Goal: Task Accomplishment & Management: Use online tool/utility

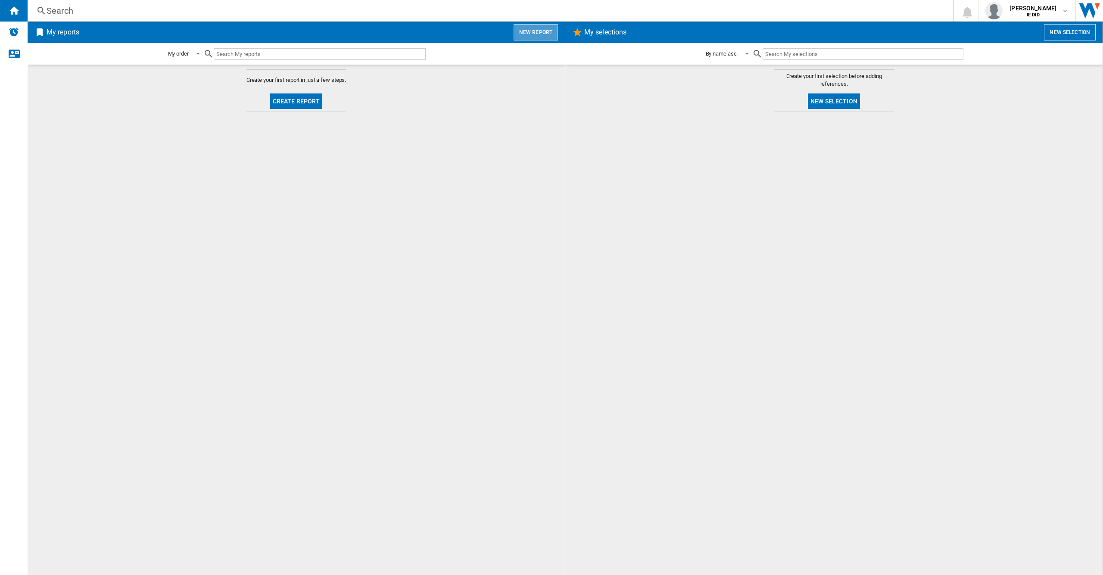
click at [527, 36] on button "New report" at bounding box center [535, 32] width 44 height 16
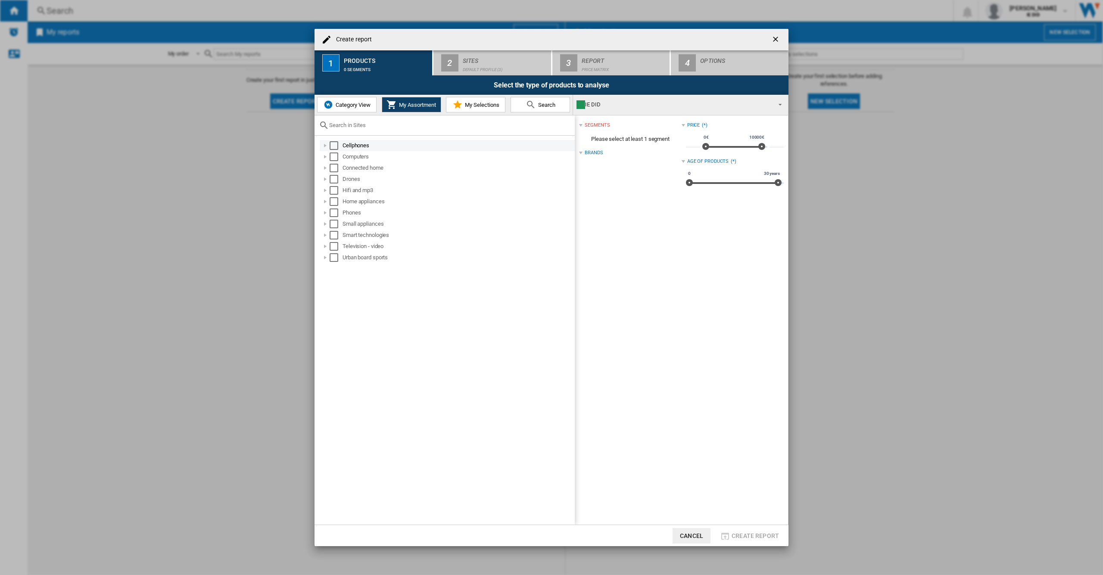
click at [334, 145] on div "Select" at bounding box center [333, 145] width 9 height 9
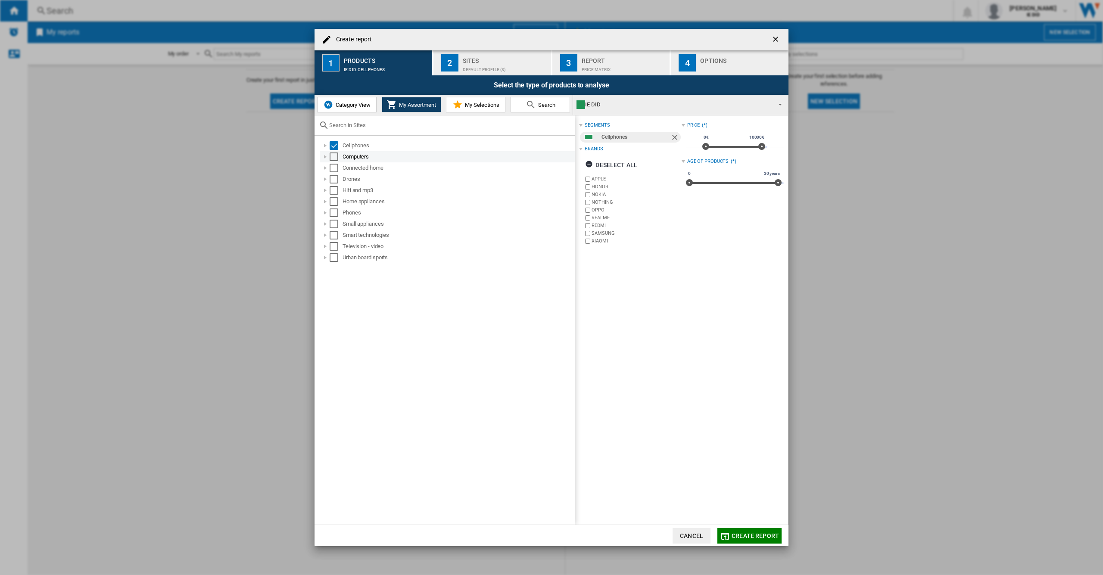
click at [335, 155] on div "Select" at bounding box center [333, 156] width 9 height 9
click at [335, 169] on div "Select" at bounding box center [333, 168] width 9 height 9
click at [334, 180] on div "Select" at bounding box center [333, 179] width 9 height 9
click at [334, 193] on div "Select" at bounding box center [333, 190] width 9 height 9
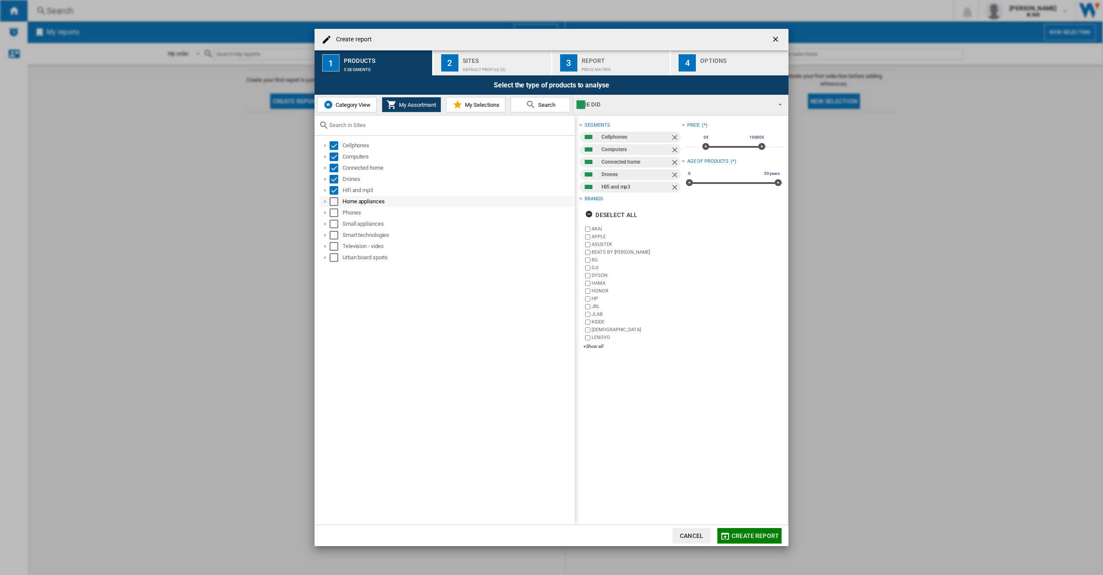
click at [334, 203] on div "Select" at bounding box center [333, 201] width 9 height 9
click at [335, 214] on div "Select" at bounding box center [333, 212] width 9 height 9
click at [335, 224] on div "Select" at bounding box center [333, 224] width 9 height 9
click at [335, 232] on div "Select" at bounding box center [333, 235] width 9 height 9
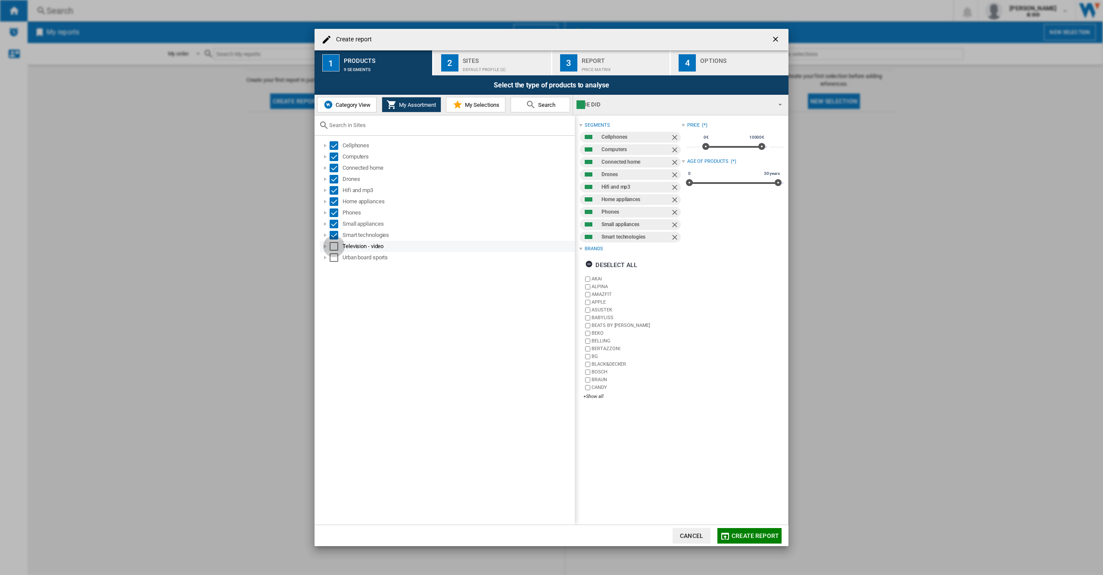
click at [335, 242] on div "Select" at bounding box center [333, 246] width 9 height 9
click at [334, 259] on div "Select" at bounding box center [333, 257] width 9 height 9
click at [480, 67] on div "Default profile (3)" at bounding box center [505, 67] width 85 height 9
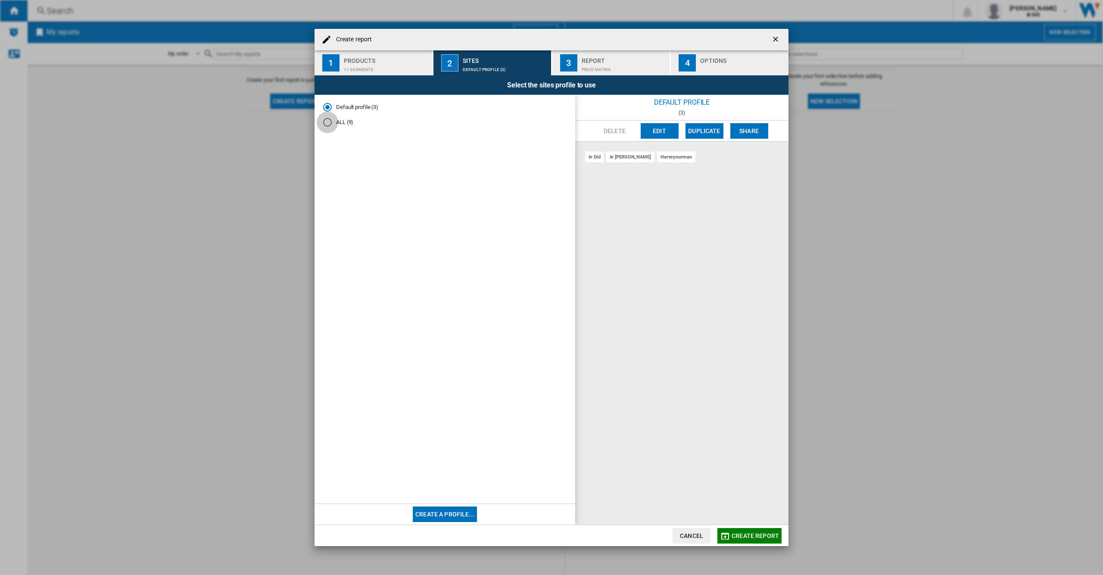
click at [329, 124] on div "ALL (9)" at bounding box center [327, 122] width 9 height 9
click at [751, 531] on button "Create report" at bounding box center [749, 536] width 64 height 16
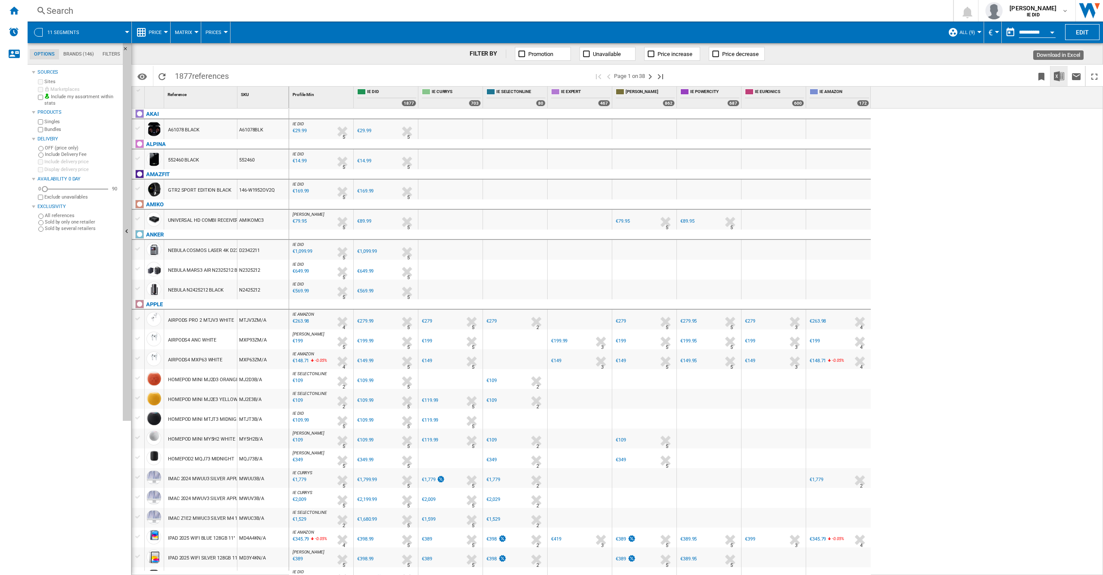
click at [1058, 82] on button "Download in Excel" at bounding box center [1058, 76] width 17 height 20
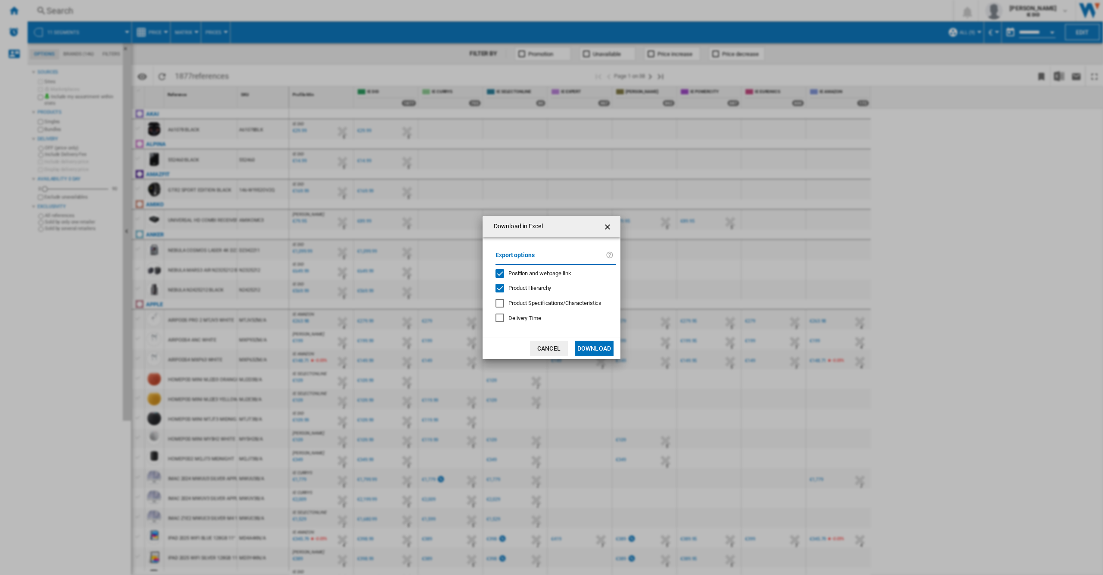
click at [590, 352] on button "Download" at bounding box center [594, 349] width 39 height 16
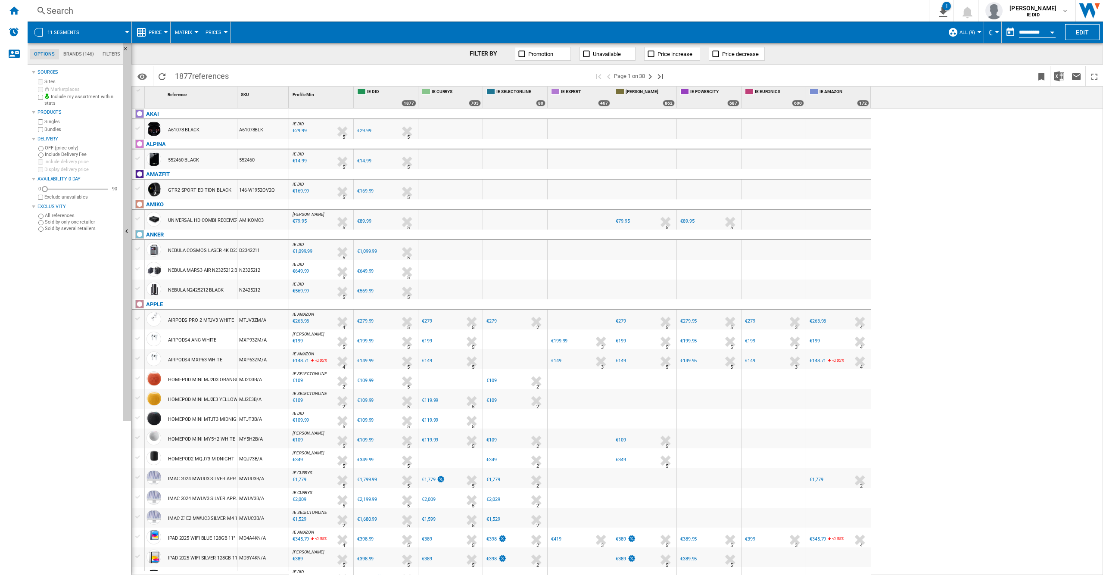
click at [715, 15] on div "Search" at bounding box center [477, 11] width 860 height 12
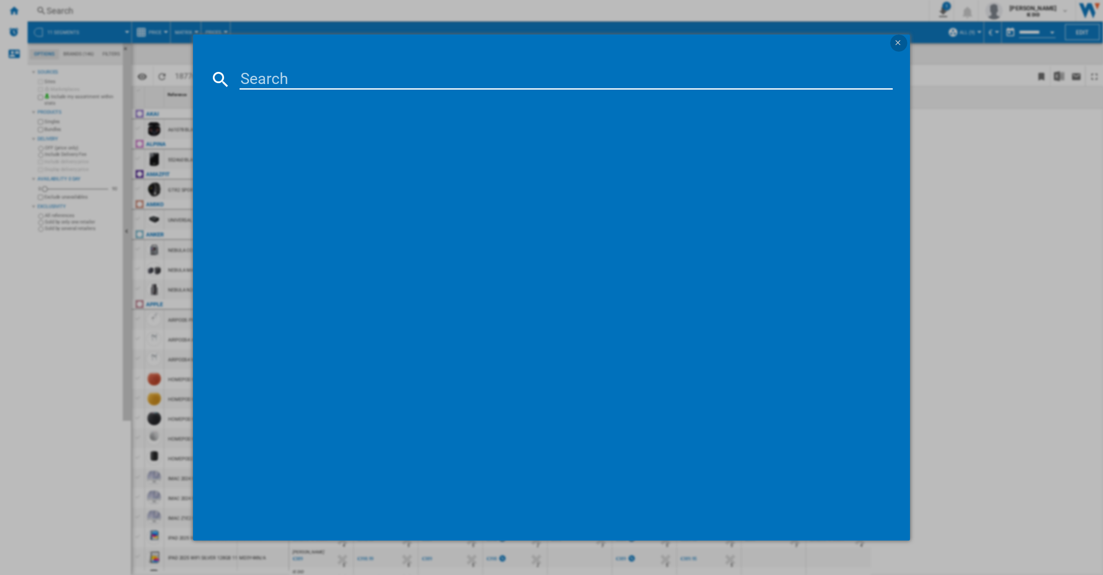
click at [893, 41] on ng-md-icon "getI18NText('BUTTONS.CLOSE_DIALOG')" at bounding box center [898, 43] width 10 height 10
